Goal: Transaction & Acquisition: Purchase product/service

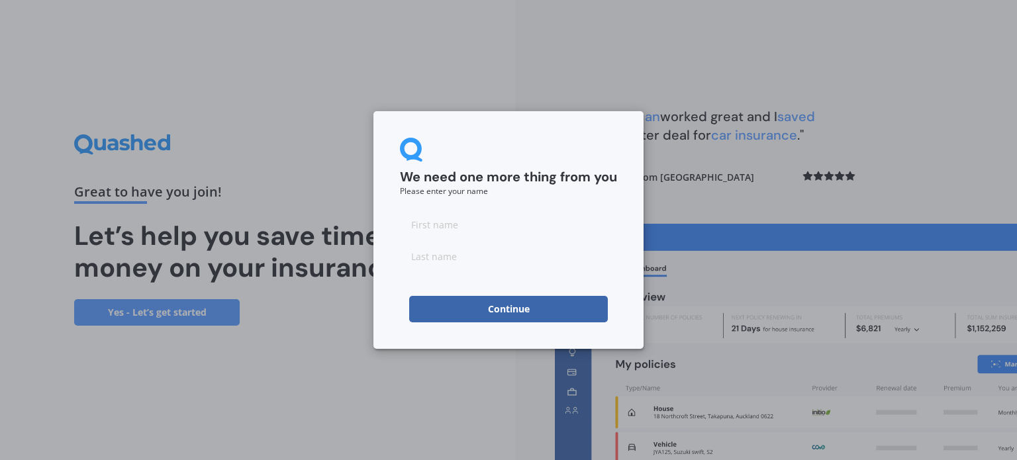
click at [432, 225] on input at bounding box center [508, 224] width 217 height 26
type input "[PERSON_NAME]"
click at [424, 262] on input at bounding box center [508, 256] width 217 height 26
type input "[PERSON_NAME]"
click at [414, 277] on form "We need one more thing from you Please enter your name [PERSON_NAME] Continue" at bounding box center [508, 230] width 217 height 185
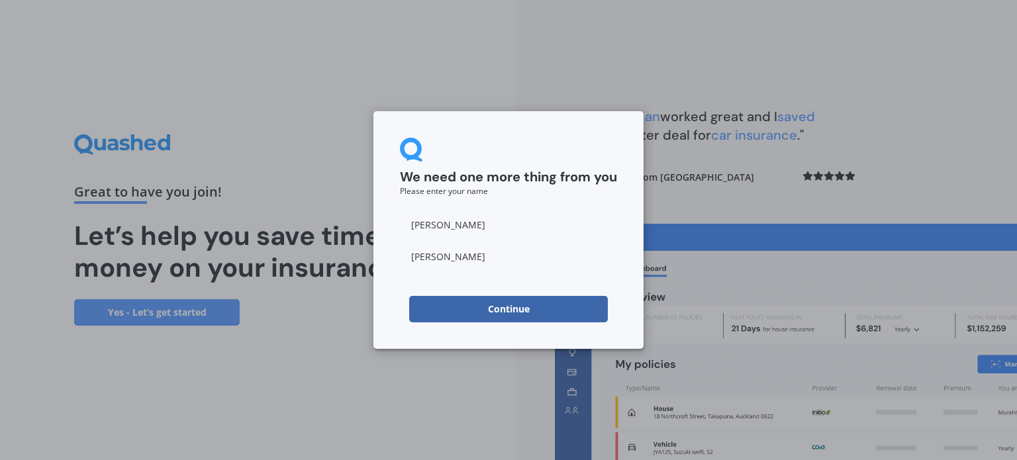
click at [535, 307] on button "Continue" at bounding box center [508, 309] width 199 height 26
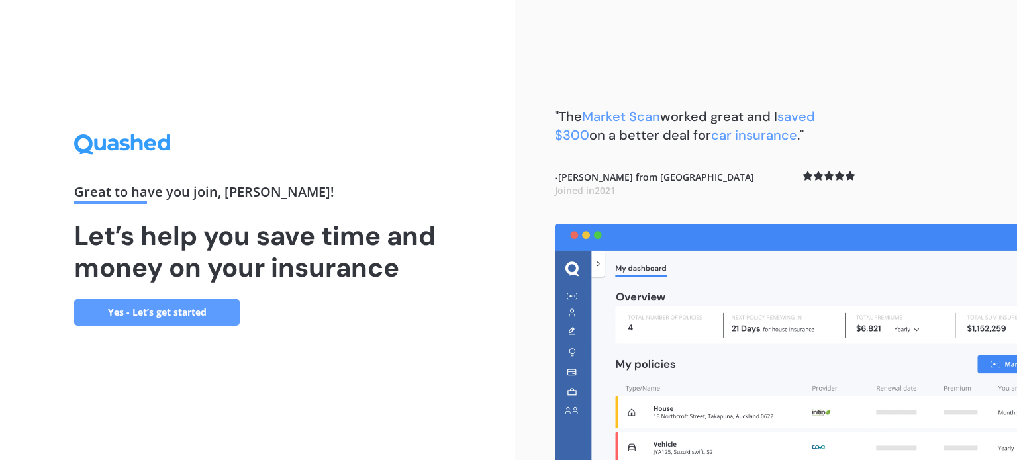
click at [200, 312] on link "Yes - Let’s get started" at bounding box center [157, 312] width 166 height 26
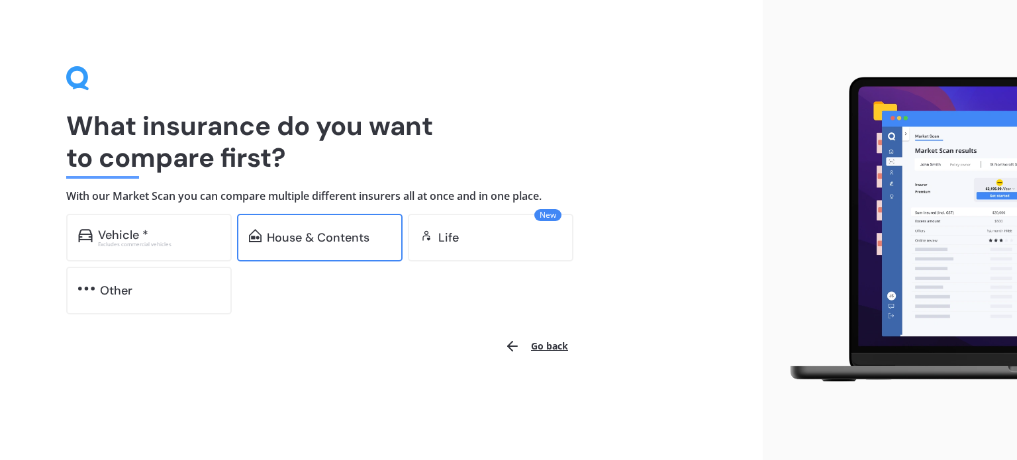
click at [291, 235] on div "House & Contents" at bounding box center [318, 237] width 103 height 13
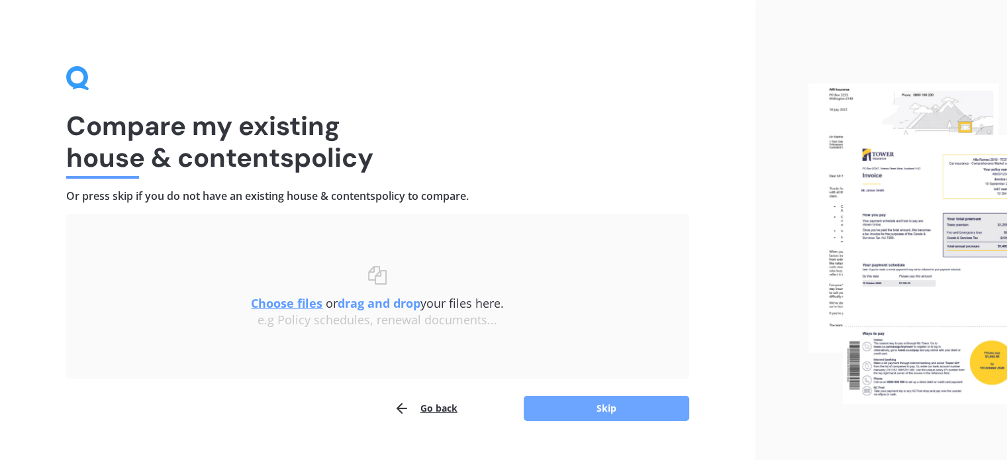
click at [596, 410] on button "Skip" at bounding box center [607, 408] width 166 height 25
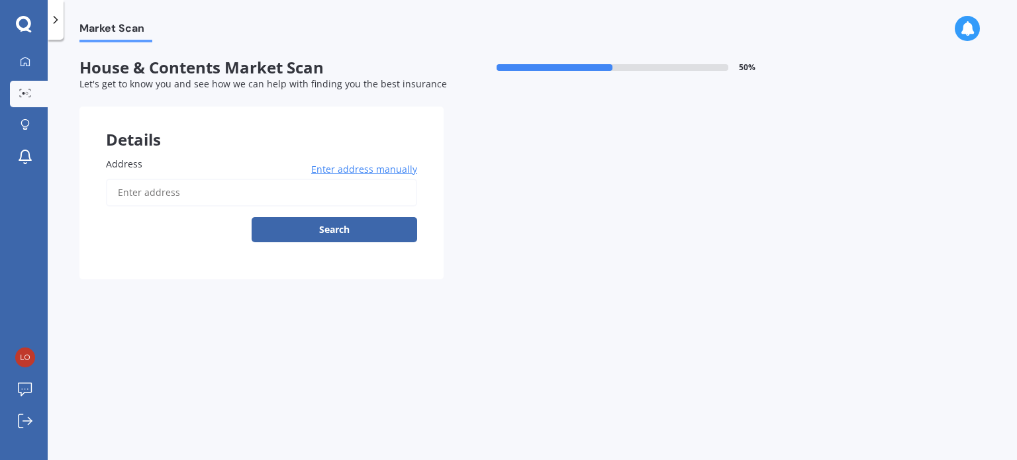
click at [162, 194] on input "Address" at bounding box center [261, 193] width 311 height 28
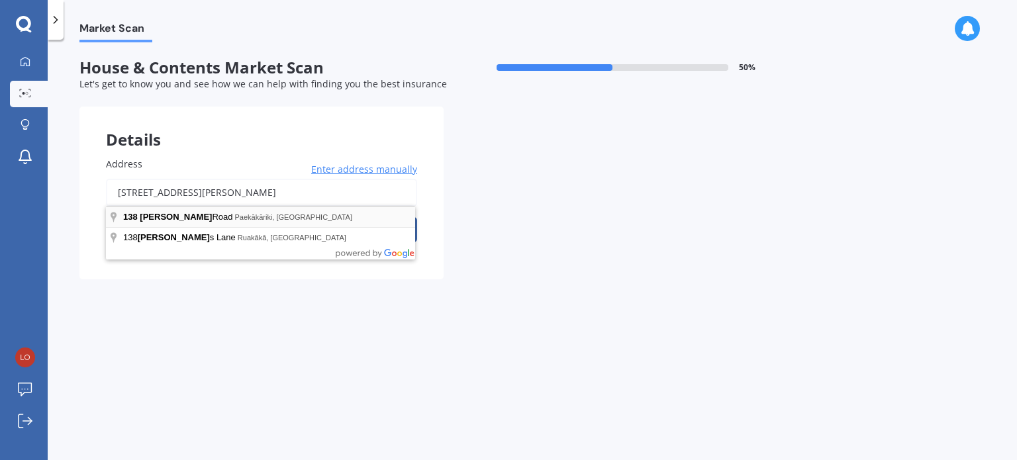
type input "[STREET_ADDRESS][PERSON_NAME]"
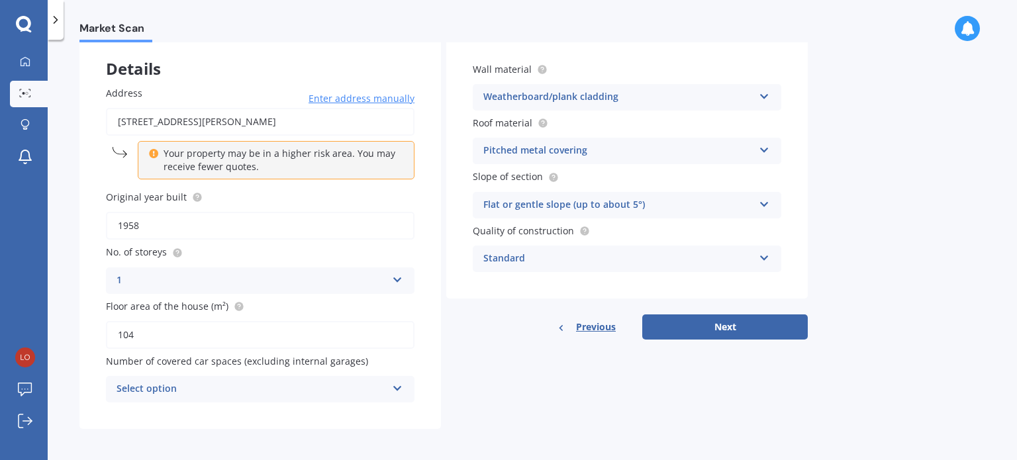
scroll to position [73, 0]
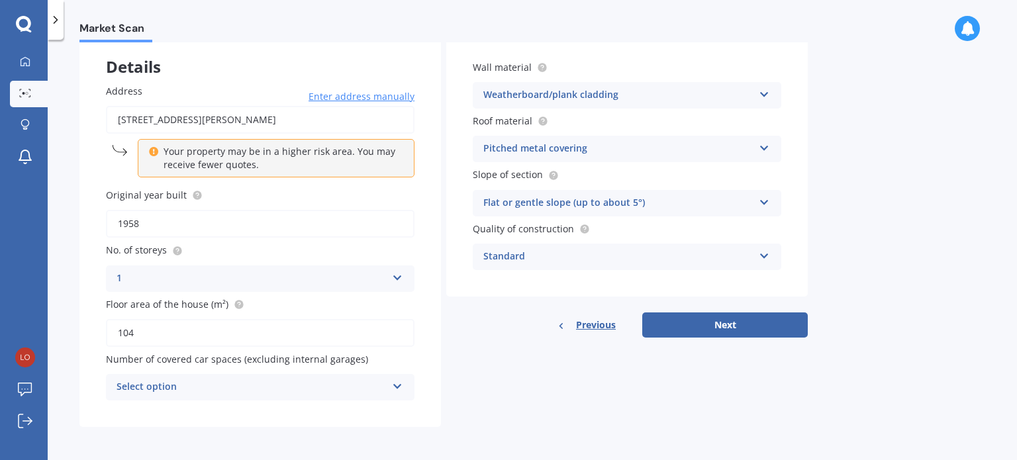
click at [400, 385] on icon at bounding box center [397, 383] width 11 height 9
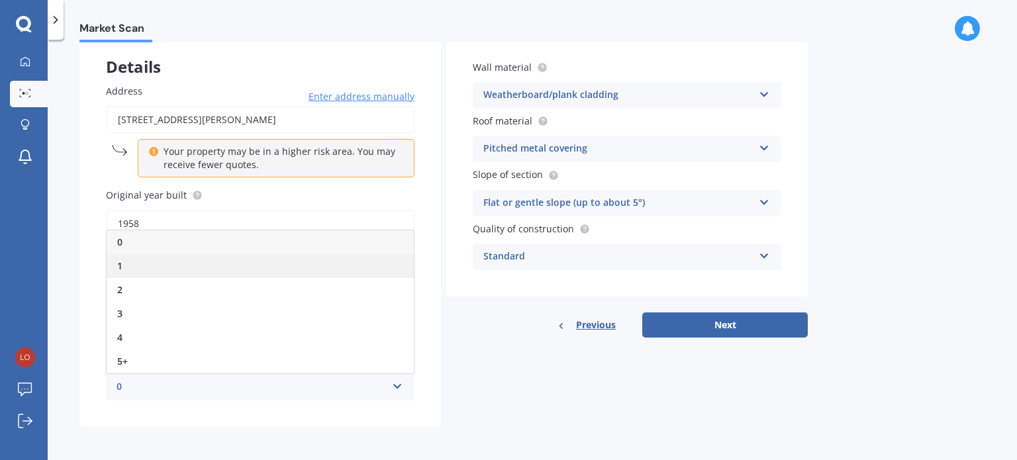
click at [170, 264] on div "1" at bounding box center [260, 266] width 307 height 24
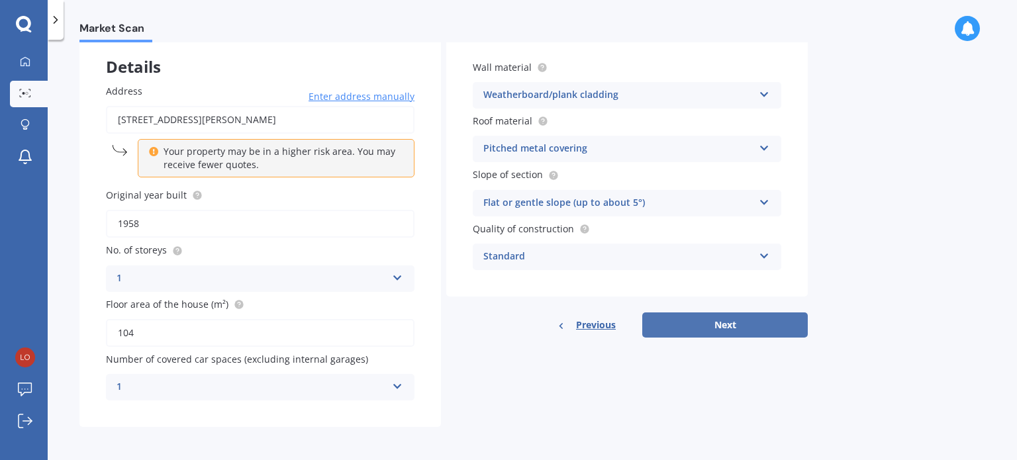
click at [738, 323] on button "Next" at bounding box center [725, 325] width 166 height 25
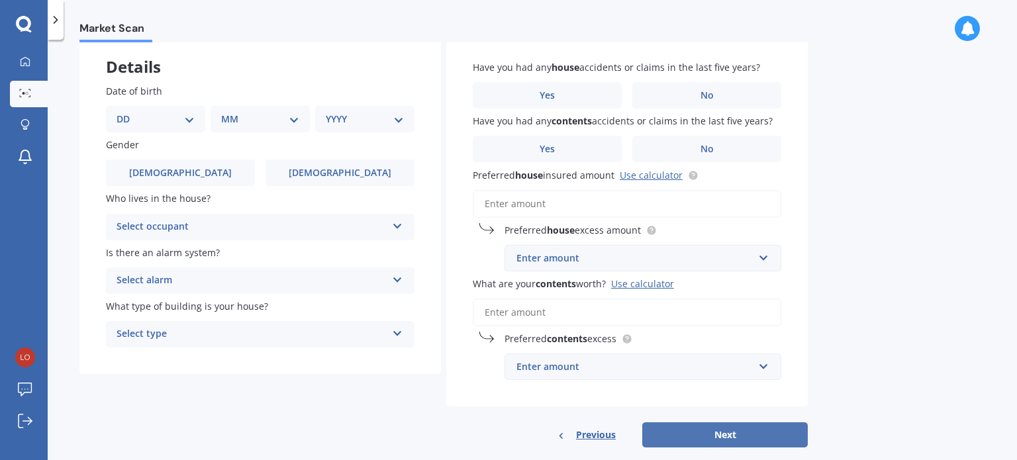
scroll to position [0, 0]
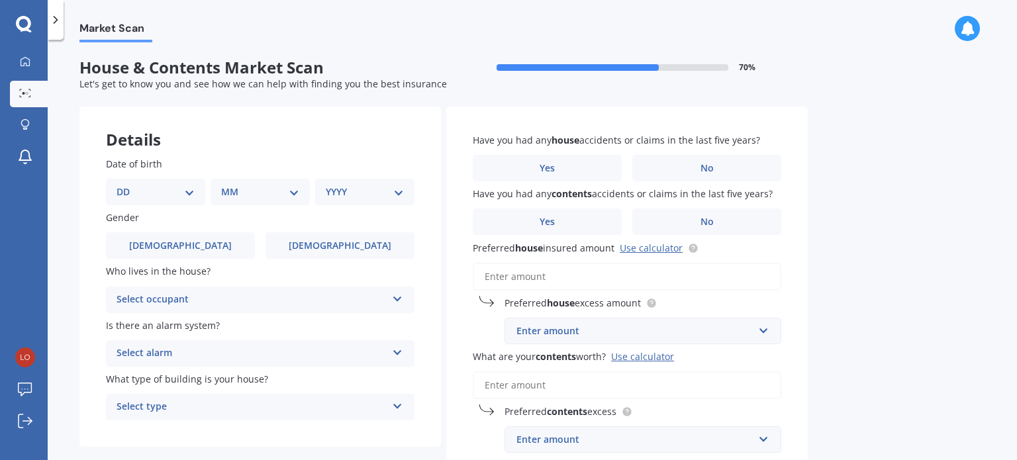
click at [187, 193] on select "DD 01 02 03 04 05 06 07 08 09 10 11 12 13 14 15 16 17 18 19 20 21 22 23 24 25 2…" at bounding box center [156, 192] width 78 height 15
select select "06"
click at [127, 185] on select "DD 01 02 03 04 05 06 07 08 09 10 11 12 13 14 15 16 17 18 19 20 21 22 23 24 25 2…" at bounding box center [156, 192] width 78 height 15
click at [294, 195] on select "MM 01 02 03 04 05 06 07 08 09 10 11 12" at bounding box center [262, 192] width 73 height 15
select select "07"
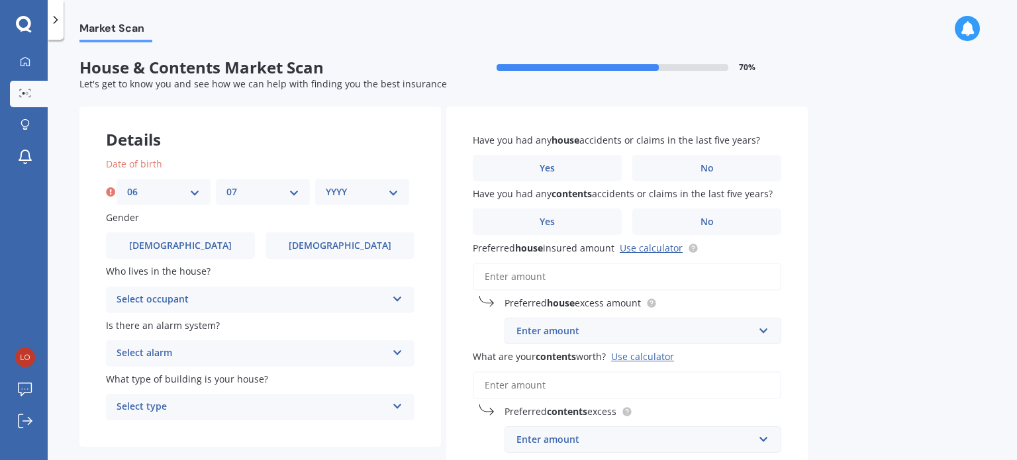
click at [226, 185] on select "MM 01 02 03 04 05 06 07 08 09 10 11 12" at bounding box center [262, 192] width 73 height 15
click at [393, 197] on select "YYYY 2009 2008 2007 2006 2005 2004 2003 2002 2001 2000 1999 1998 1997 1996 1995…" at bounding box center [362, 192] width 73 height 15
select select "1970"
click at [326, 185] on select "YYYY 2009 2008 2007 2006 2005 2004 2003 2002 2001 2000 1999 1998 1997 1996 1995…" at bounding box center [362, 192] width 73 height 15
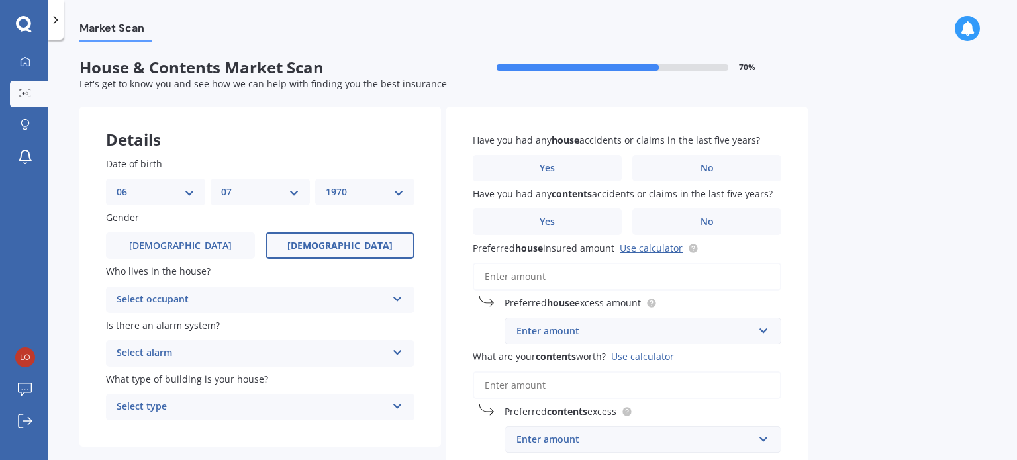
click at [354, 246] on span "[DEMOGRAPHIC_DATA]" at bounding box center [339, 245] width 105 height 11
click at [0, 0] on input "[DEMOGRAPHIC_DATA]" at bounding box center [0, 0] width 0 height 0
click at [397, 301] on icon at bounding box center [397, 296] width 11 height 9
click at [370, 323] on div "Owner" at bounding box center [260, 326] width 307 height 24
click at [395, 354] on icon at bounding box center [397, 350] width 11 height 9
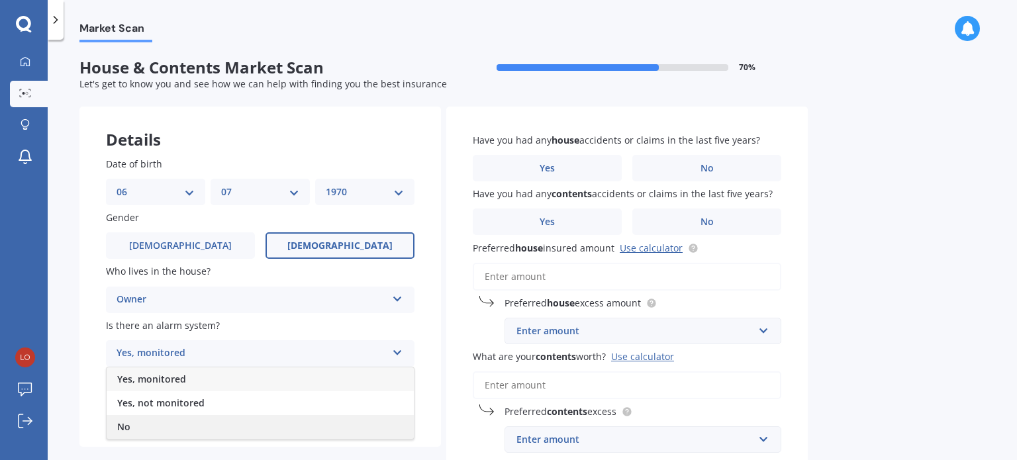
click at [245, 422] on div "No" at bounding box center [260, 427] width 307 height 24
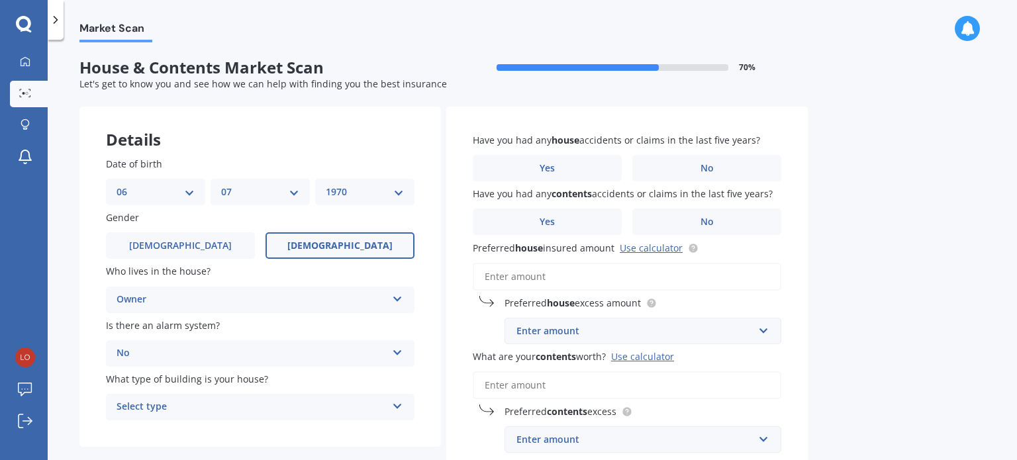
click at [401, 409] on icon at bounding box center [397, 403] width 11 height 9
click at [335, 330] on div "Freestanding" at bounding box center [260, 334] width 307 height 24
click at [708, 166] on span "No" at bounding box center [707, 168] width 13 height 11
click at [0, 0] on input "No" at bounding box center [0, 0] width 0 height 0
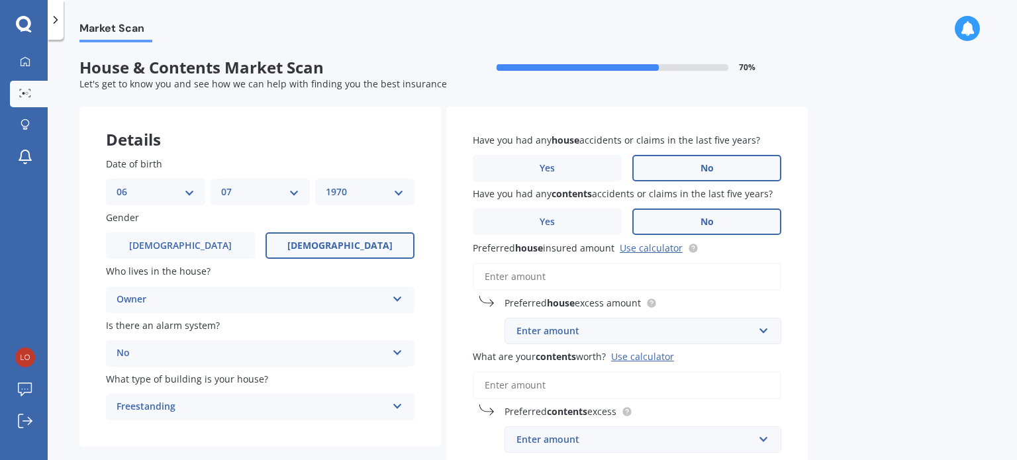
click at [706, 221] on span "No" at bounding box center [707, 222] width 13 height 11
click at [0, 0] on input "No" at bounding box center [0, 0] width 0 height 0
click at [507, 277] on input "Preferred house insured amount Use calculator" at bounding box center [627, 277] width 309 height 28
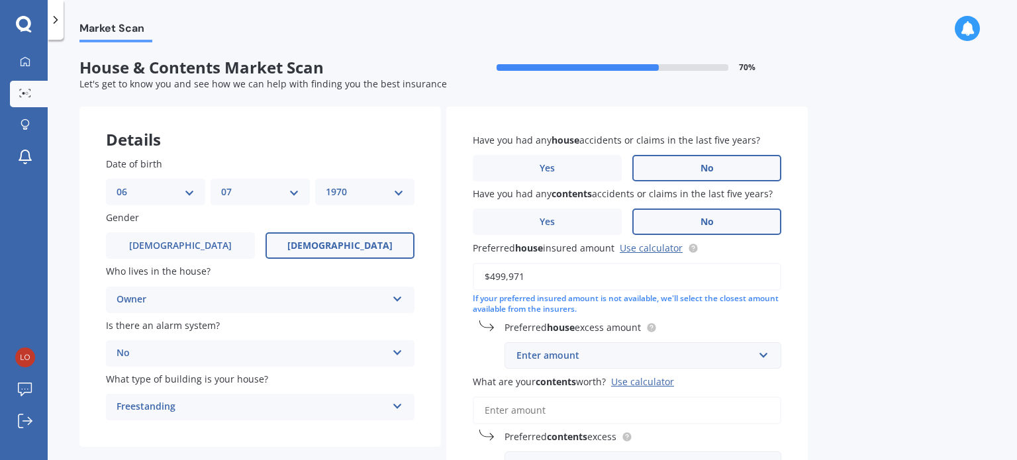
type input "$499,971"
click at [574, 360] on div "Enter amount" at bounding box center [635, 355] width 237 height 15
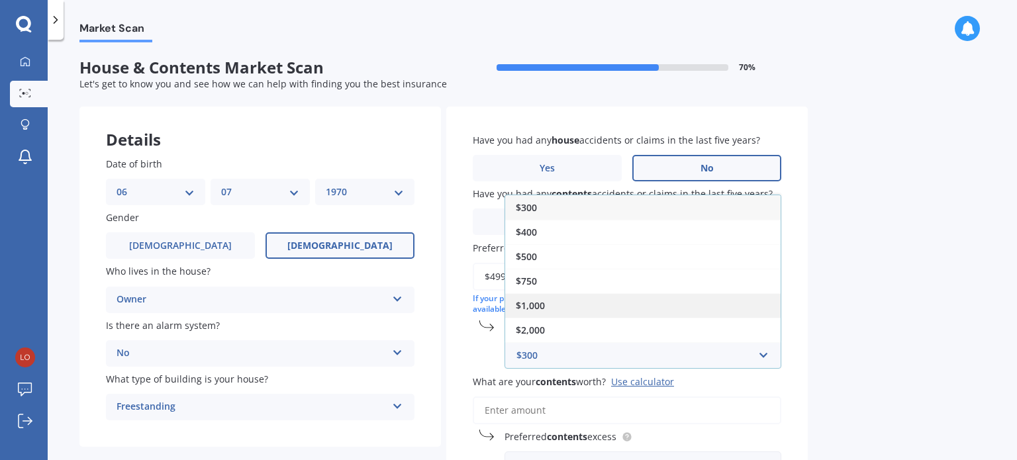
click at [527, 308] on span "$1,000" at bounding box center [530, 305] width 29 height 13
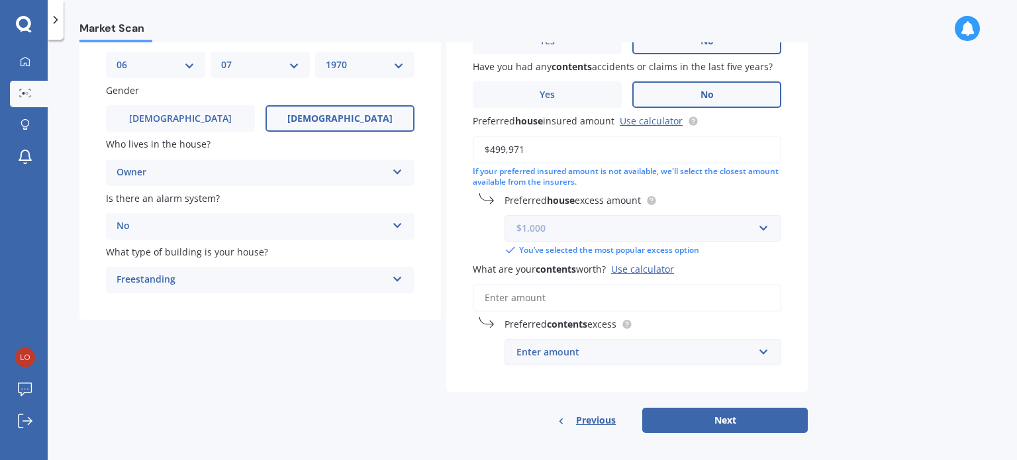
scroll to position [132, 0]
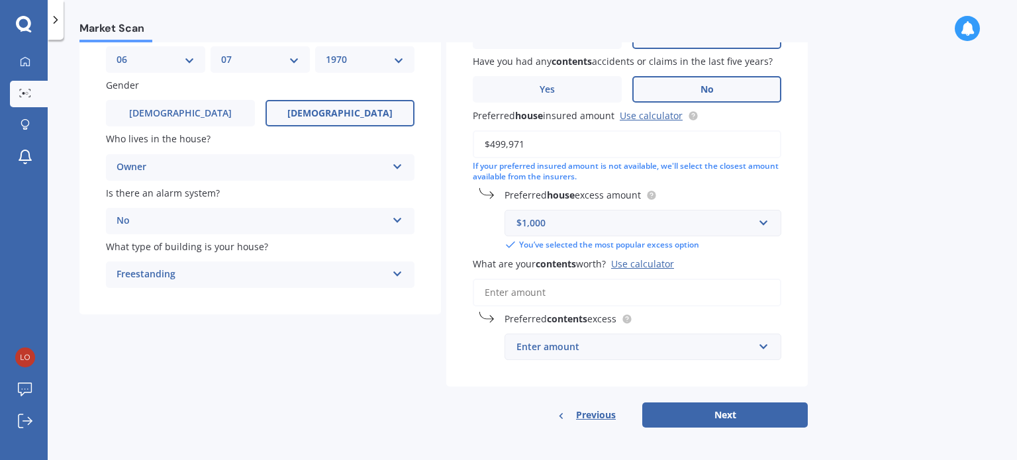
click at [493, 296] on input "What are your contents worth? Use calculator" at bounding box center [627, 293] width 309 height 28
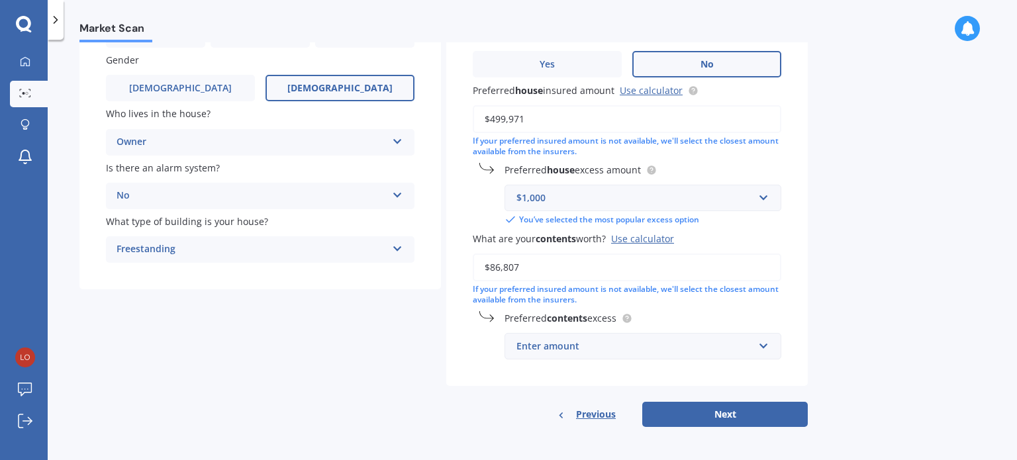
scroll to position [159, 0]
type input "$86,807"
click at [760, 345] on input "text" at bounding box center [638, 344] width 265 height 25
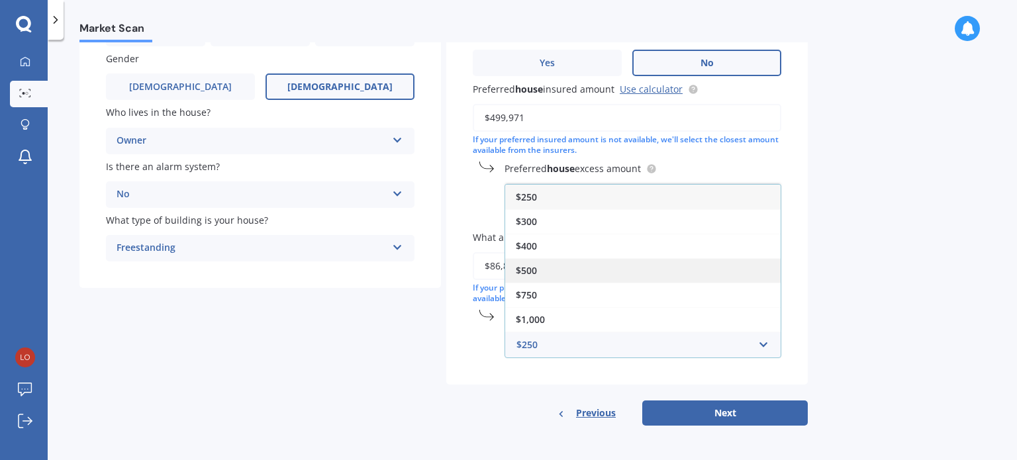
click at [579, 267] on div "$500" at bounding box center [642, 270] width 275 height 25
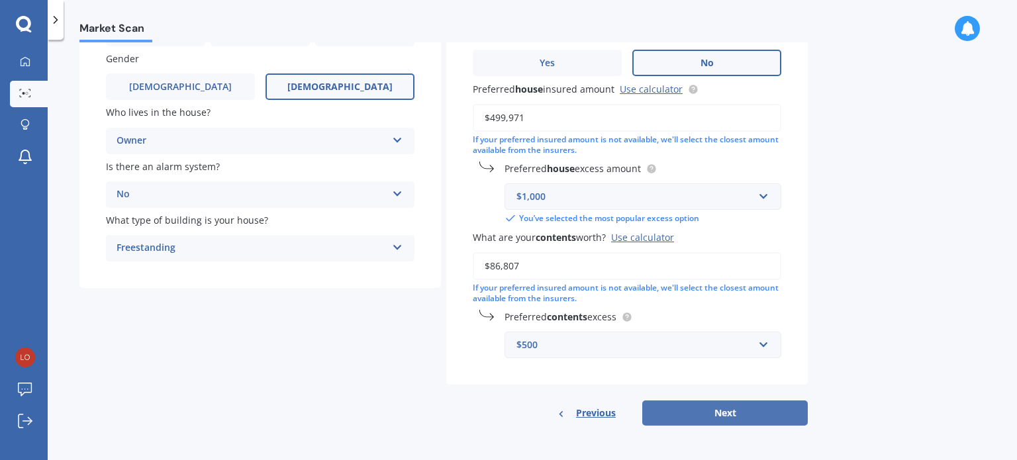
click at [734, 409] on button "Next" at bounding box center [725, 413] width 166 height 25
select select "06"
select select "07"
select select "1970"
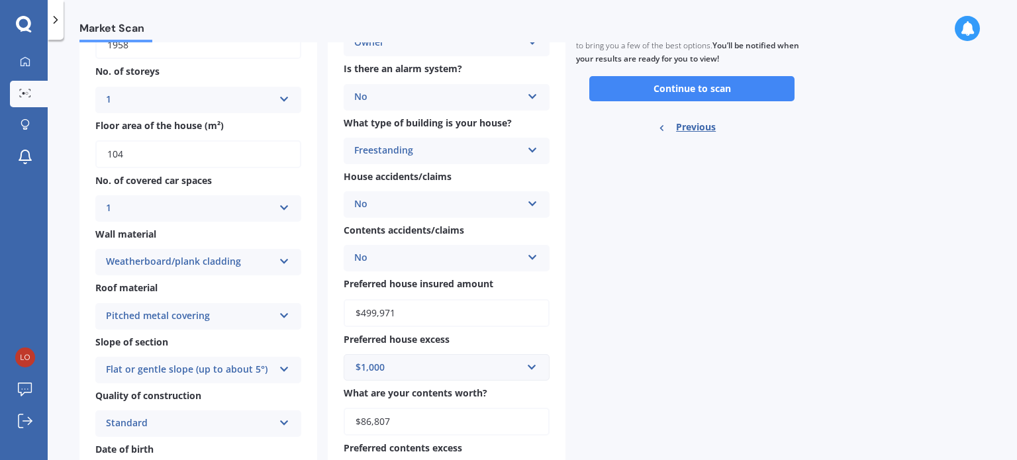
scroll to position [106, 0]
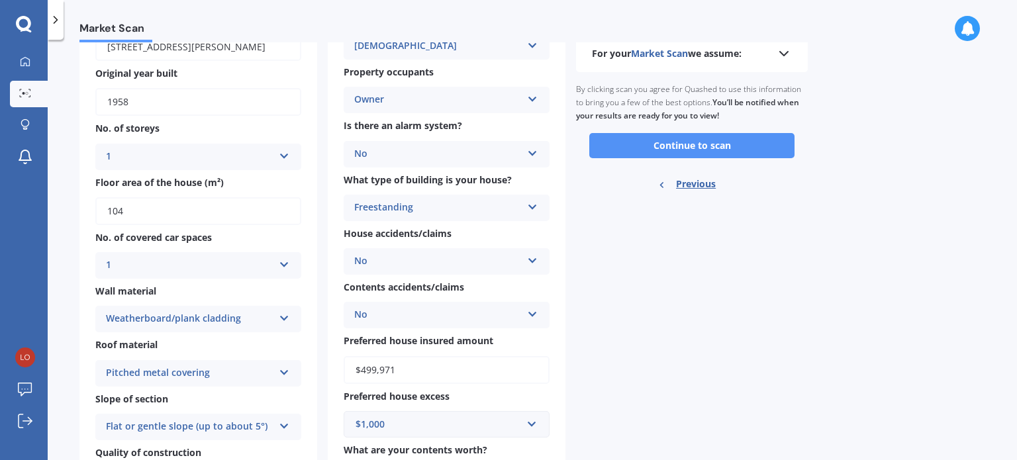
click at [668, 145] on button "Continue to scan" at bounding box center [691, 145] width 205 height 25
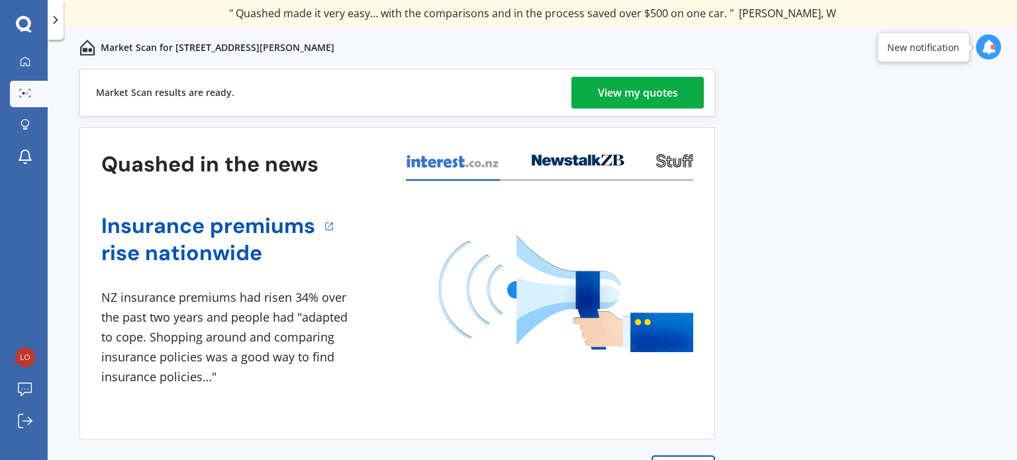
click at [620, 90] on div "View my quotes" at bounding box center [638, 93] width 80 height 32
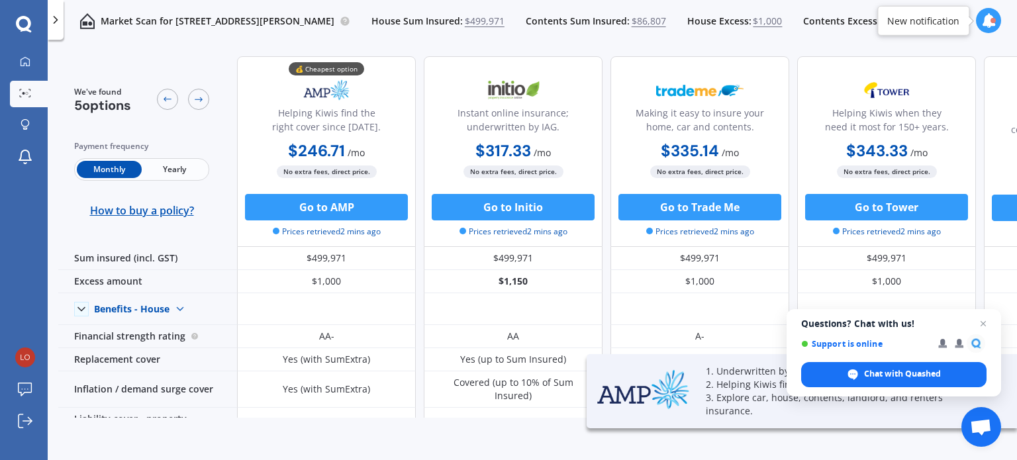
click at [180, 172] on span "Yearly" at bounding box center [174, 169] width 65 height 17
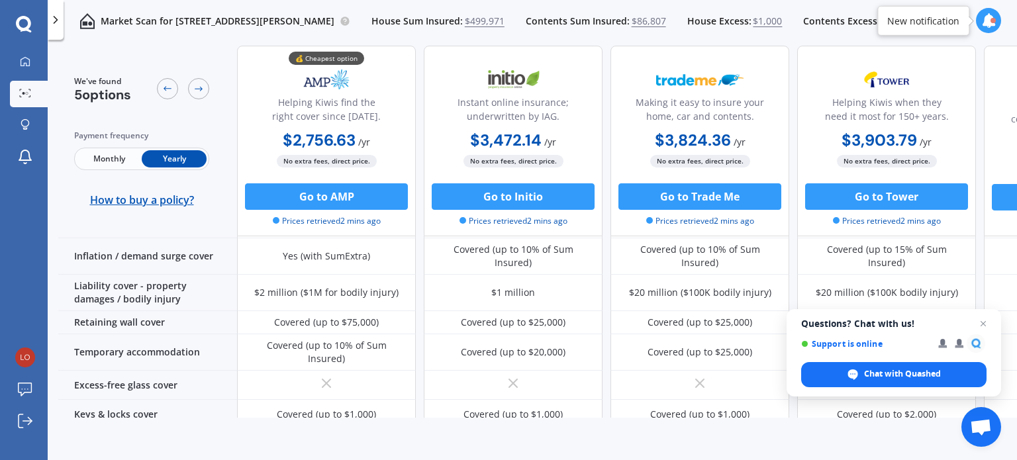
scroll to position [134, 0]
